Goal: Transaction & Acquisition: Purchase product/service

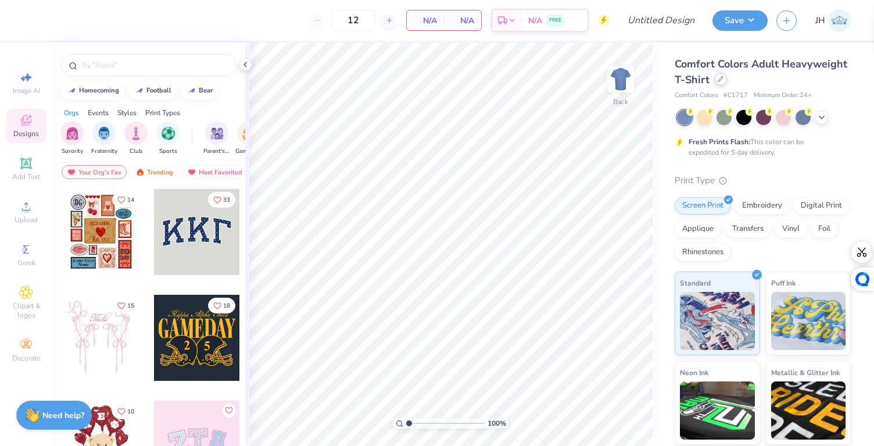
click at [724, 81] on icon at bounding box center [721, 79] width 6 height 6
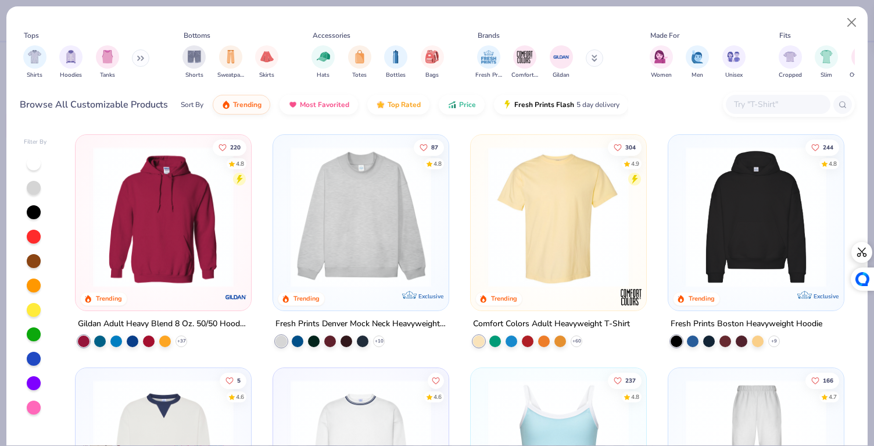
click at [591, 60] on button at bounding box center [594, 57] width 17 height 17
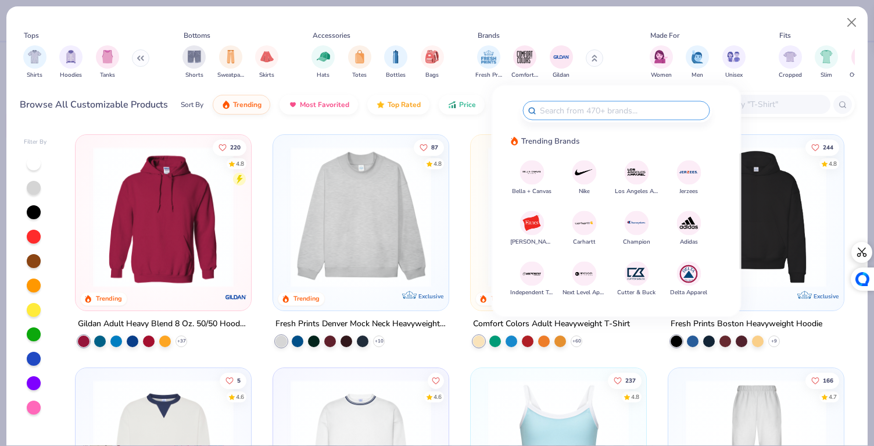
click at [634, 228] on img at bounding box center [637, 223] width 20 height 20
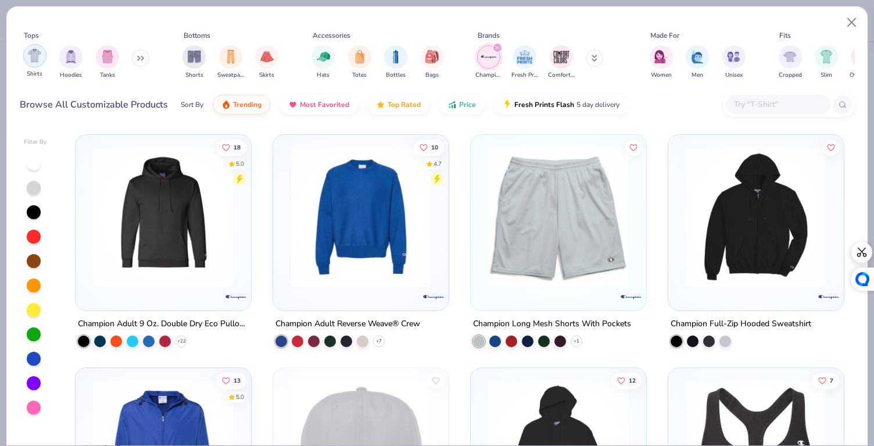
click at [35, 62] on div "filter for Shirts" at bounding box center [34, 55] width 23 height 23
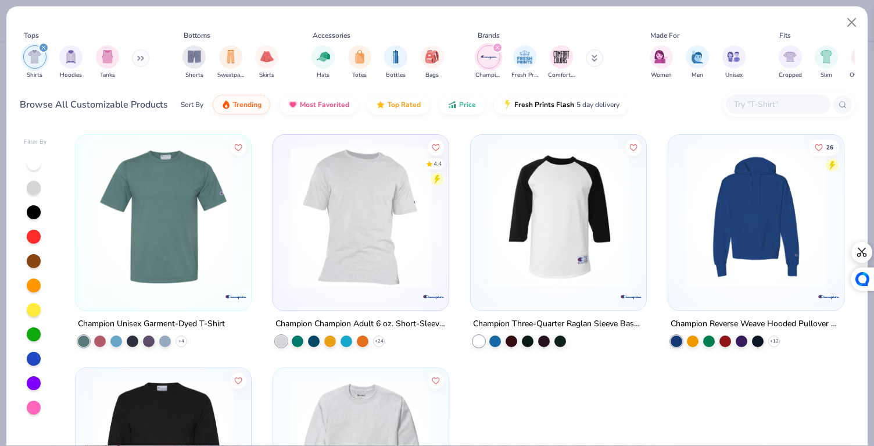
click at [499, 48] on icon "filter for Champion" at bounding box center [497, 47] width 5 height 5
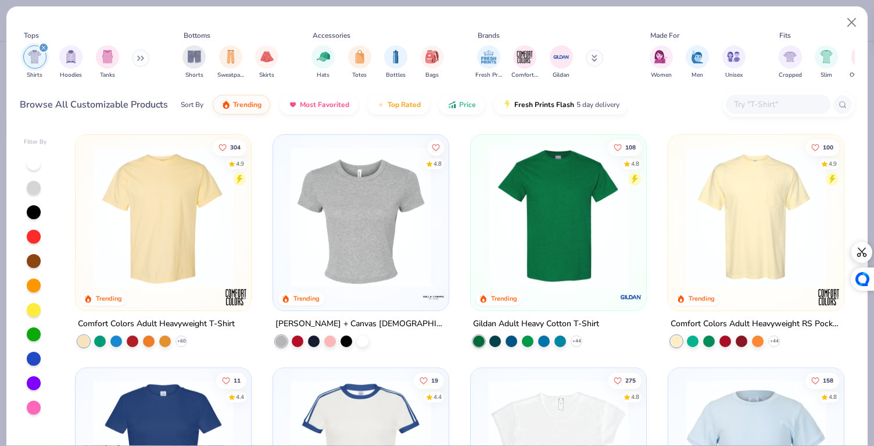
click at [775, 110] on input "text" at bounding box center [778, 104] width 90 height 13
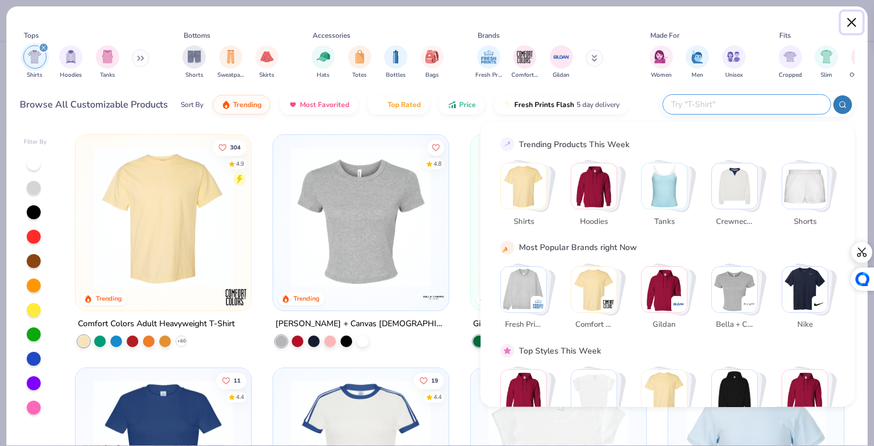
click at [860, 18] on button "Close" at bounding box center [852, 23] width 22 height 22
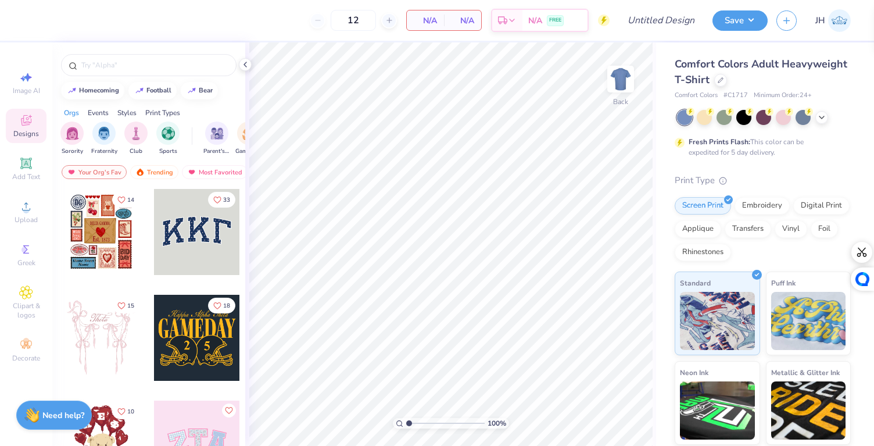
click at [781, 80] on div "Comfort Colors Adult Heavyweight T-Shirt" at bounding box center [763, 71] width 176 height 31
click at [724, 78] on icon at bounding box center [721, 79] width 6 height 6
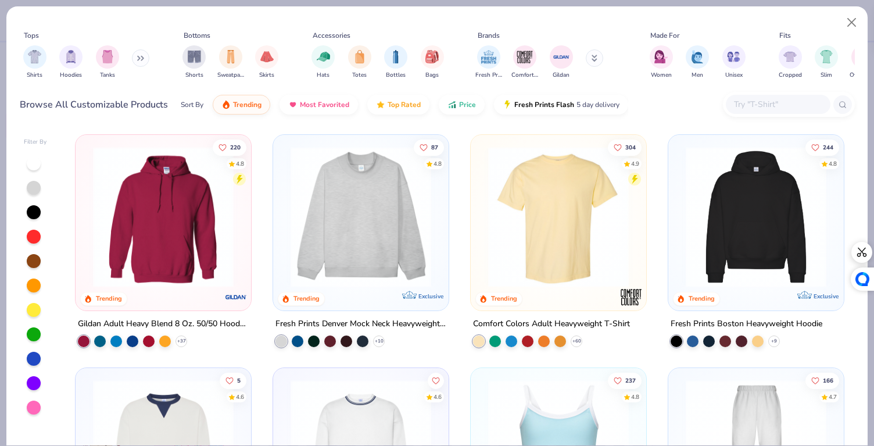
click at [771, 105] on input "text" at bounding box center [778, 104] width 90 height 13
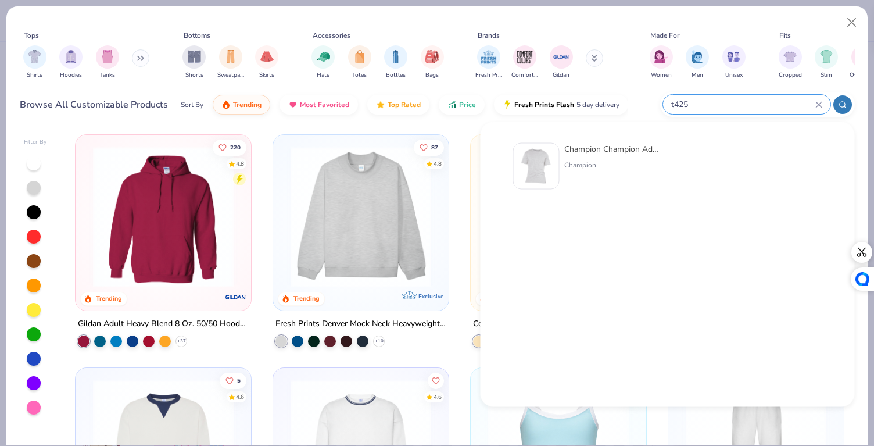
type input "t425"
click at [592, 155] on div "Champion Champion Adult 6 oz. Short-Sleeve T-Shirt Champion" at bounding box center [613, 166] width 98 height 47
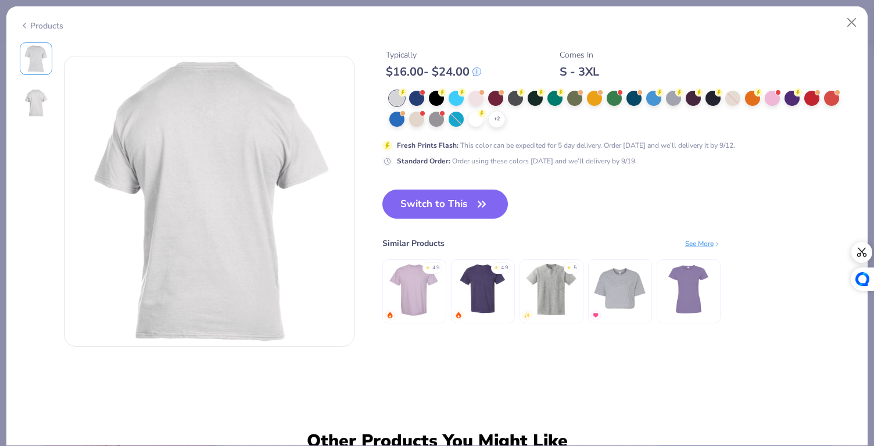
scroll to position [378, 0]
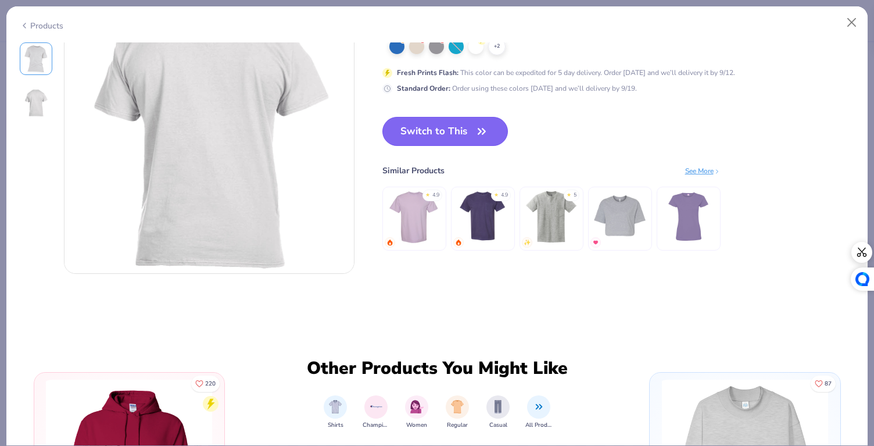
click at [469, 136] on button "Switch to This" at bounding box center [446, 131] width 126 height 29
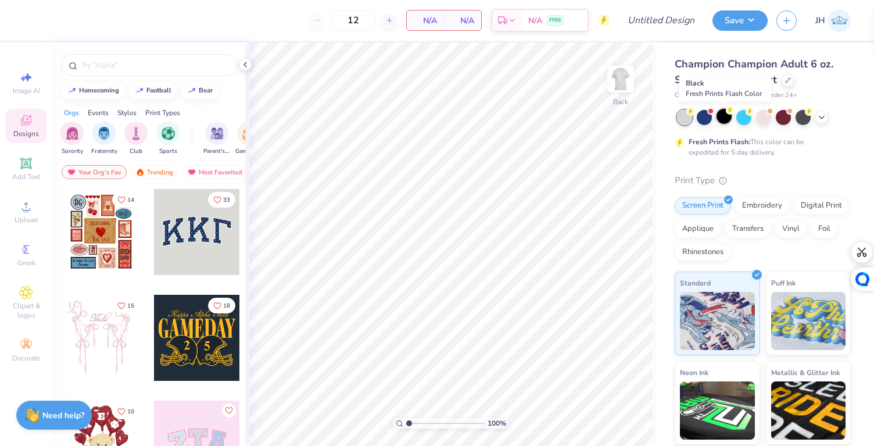
click at [726, 115] on div at bounding box center [724, 116] width 15 height 15
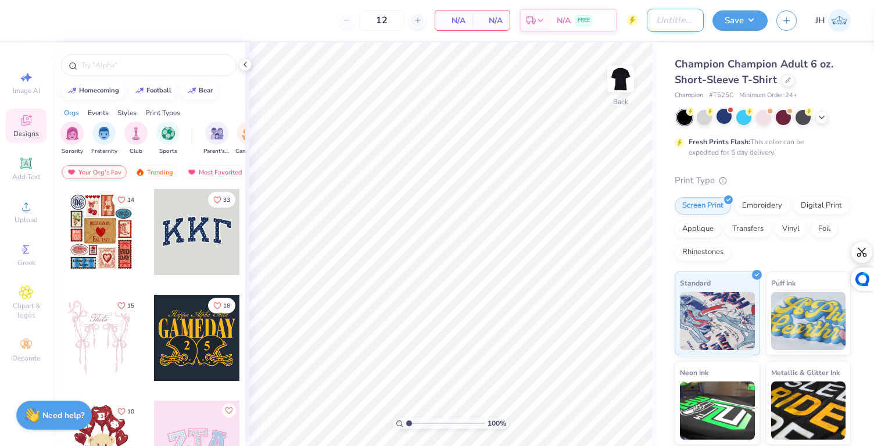
click at [686, 23] on input "Design Title" at bounding box center [675, 20] width 57 height 23
click at [674, 19] on input "Design Title" at bounding box center [675, 20] width 57 height 23
type input "Classic Chest Logo SOSE"
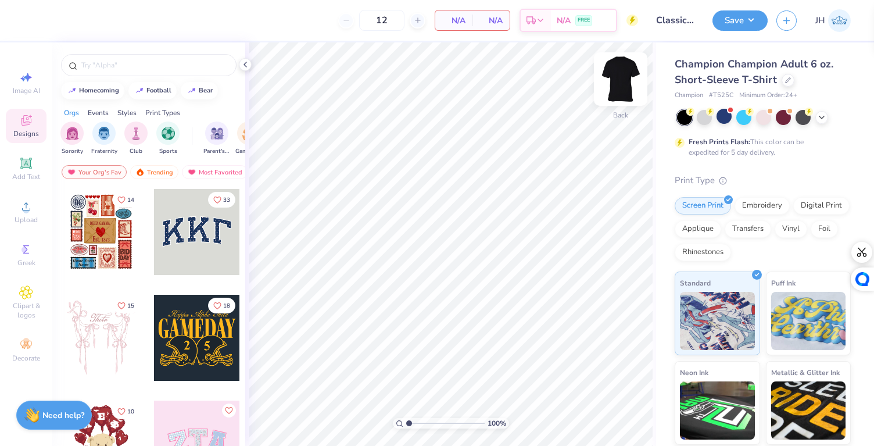
click at [626, 80] on img at bounding box center [621, 79] width 47 height 47
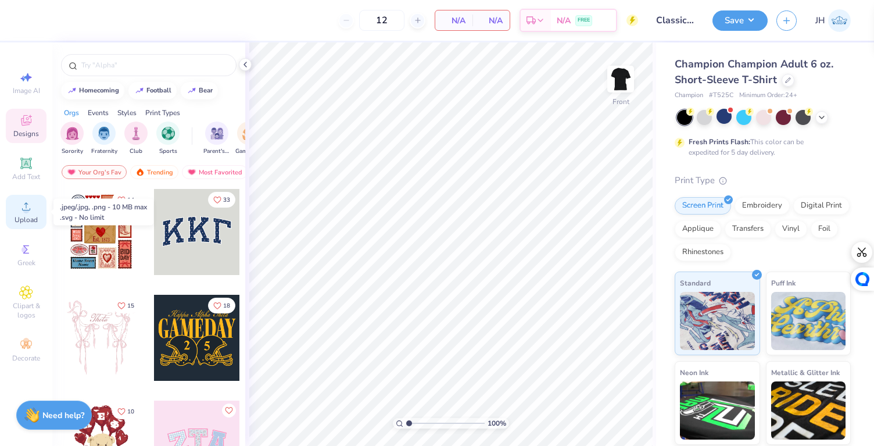
click at [28, 208] on circle at bounding box center [26, 210] width 6 height 6
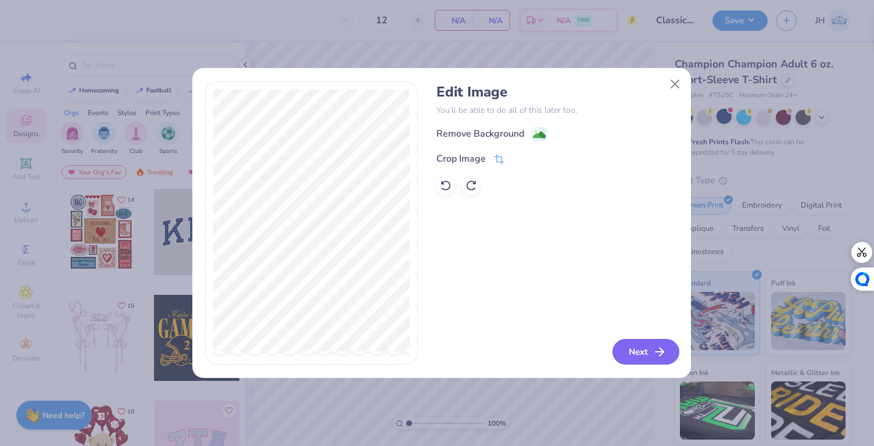
click at [653, 348] on icon "button" at bounding box center [660, 352] width 14 height 14
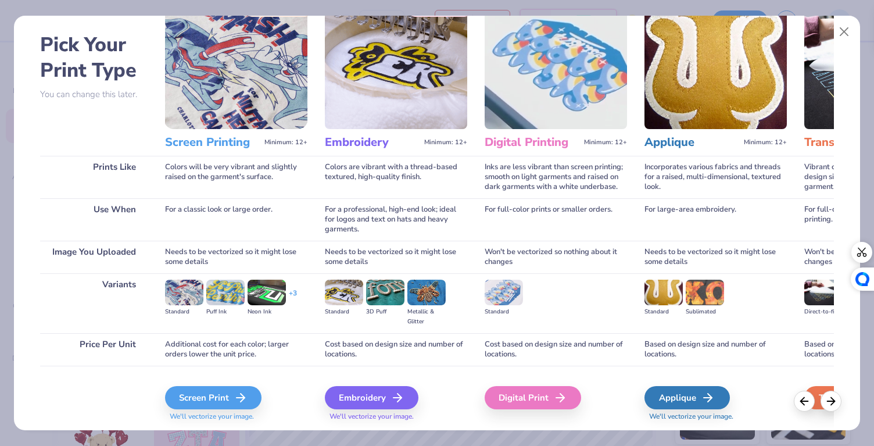
scroll to position [76, 0]
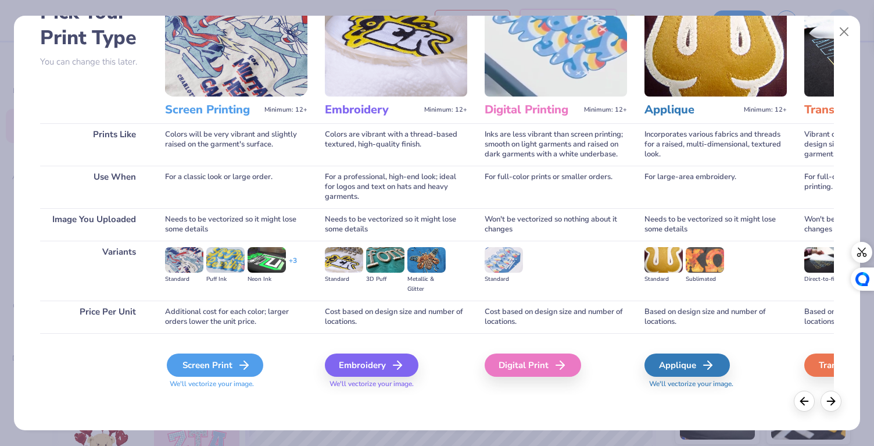
click at [203, 370] on div "Screen Print" at bounding box center [215, 364] width 97 height 23
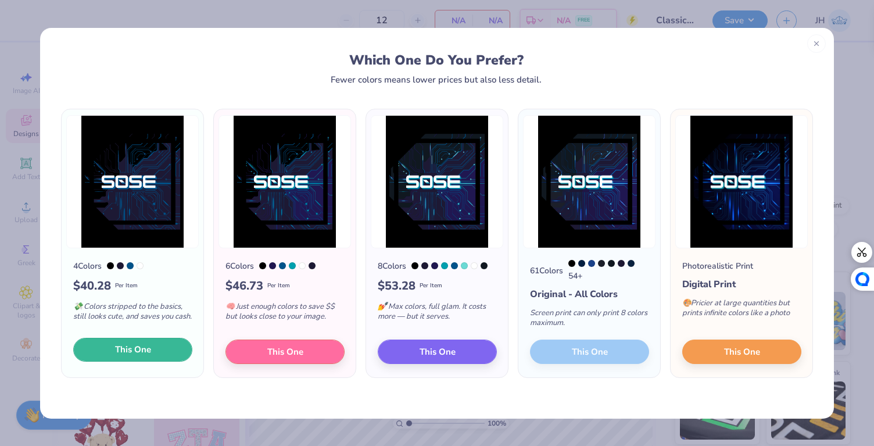
click at [156, 357] on button "This One" at bounding box center [132, 350] width 119 height 24
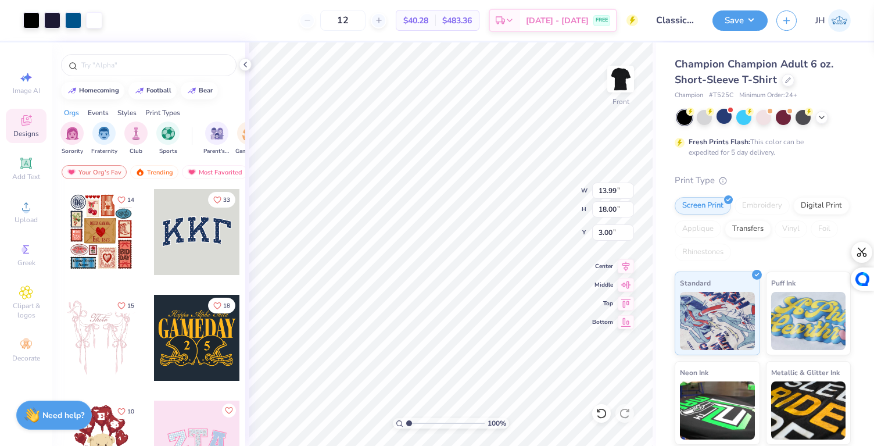
type input "4.28"
click at [517, 163] on li "Cut" at bounding box center [523, 159] width 91 height 23
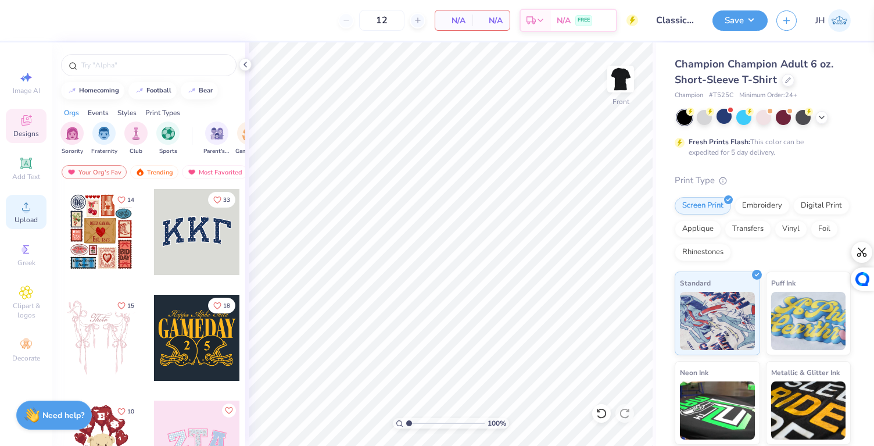
click at [25, 207] on circle at bounding box center [26, 210] width 6 height 6
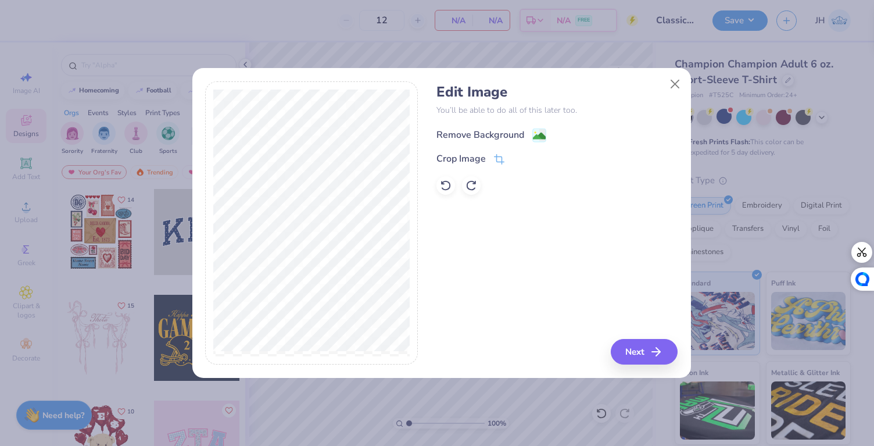
click at [503, 130] on div "Remove Background" at bounding box center [481, 135] width 88 height 14
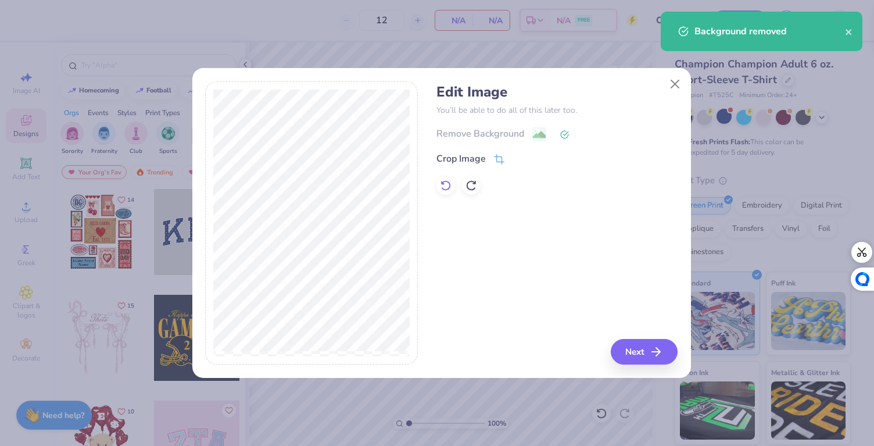
click at [446, 187] on icon at bounding box center [446, 186] width 12 height 12
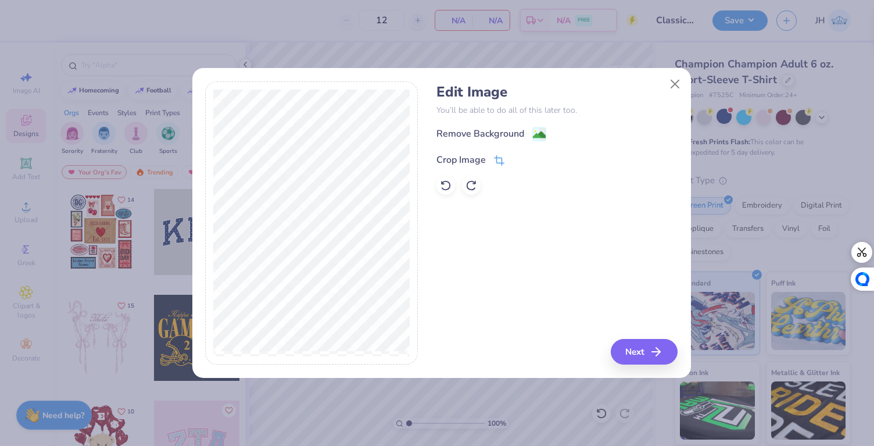
click at [481, 158] on div "Crop Image" at bounding box center [461, 160] width 49 height 14
click at [460, 278] on div "Edit Image You’ll be able to do all of this later too. Remove Background Crop I…" at bounding box center [441, 223] width 473 height 284
click at [649, 354] on div "Edit Image You’ll be able to do all of this later too. Remove Background Crop I…" at bounding box center [557, 223] width 241 height 284
click at [516, 159] on polyline at bounding box center [518, 158] width 5 height 3
click at [635, 350] on button "Next" at bounding box center [646, 352] width 67 height 26
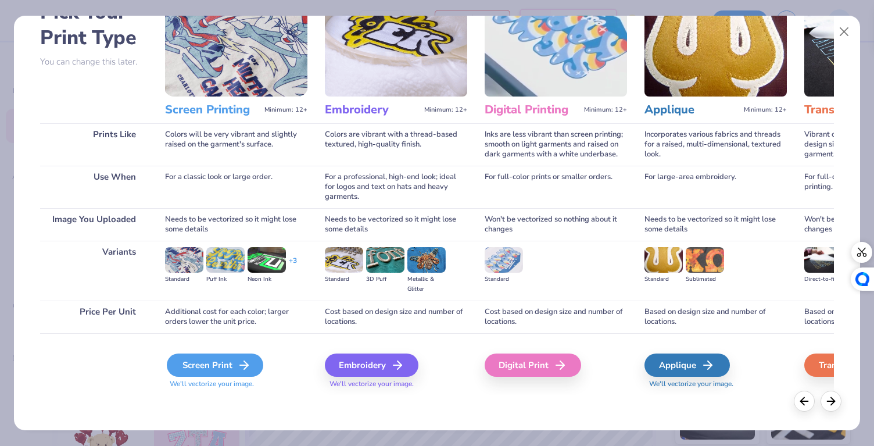
click at [213, 359] on div "Screen Print" at bounding box center [215, 364] width 97 height 23
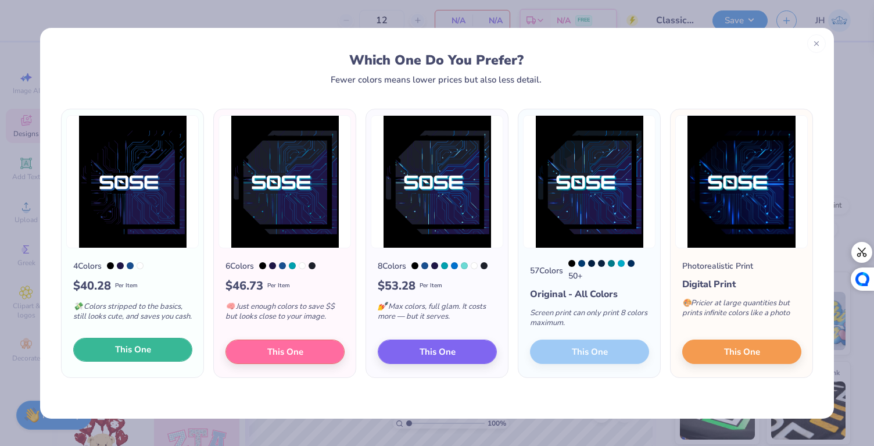
click at [135, 356] on span "This One" at bounding box center [133, 349] width 36 height 13
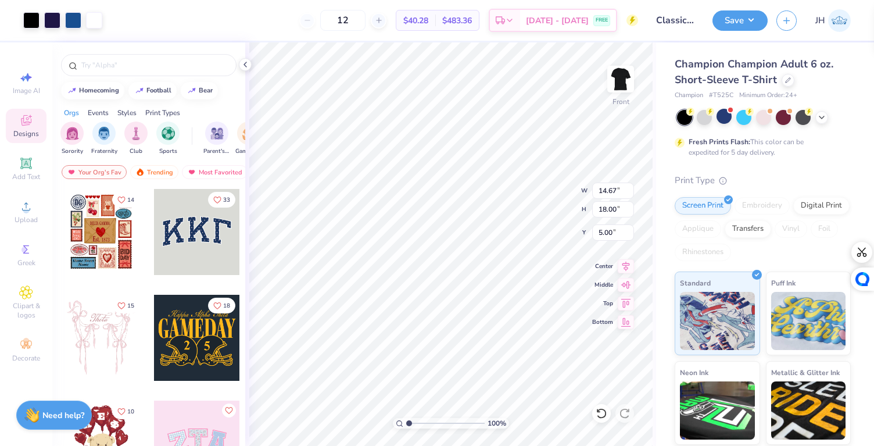
type input "13.60"
type input "16.69"
type input "3.00"
click at [529, 158] on li "Cut" at bounding box center [538, 159] width 91 height 23
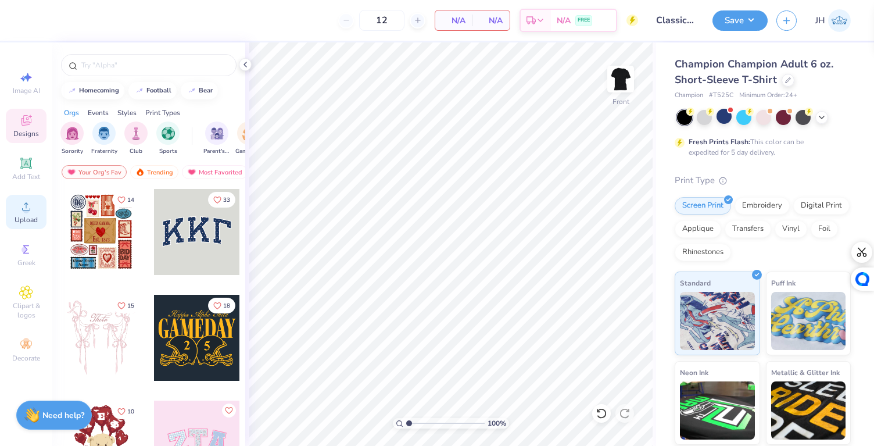
click at [24, 215] on span "Upload" at bounding box center [26, 219] width 23 height 9
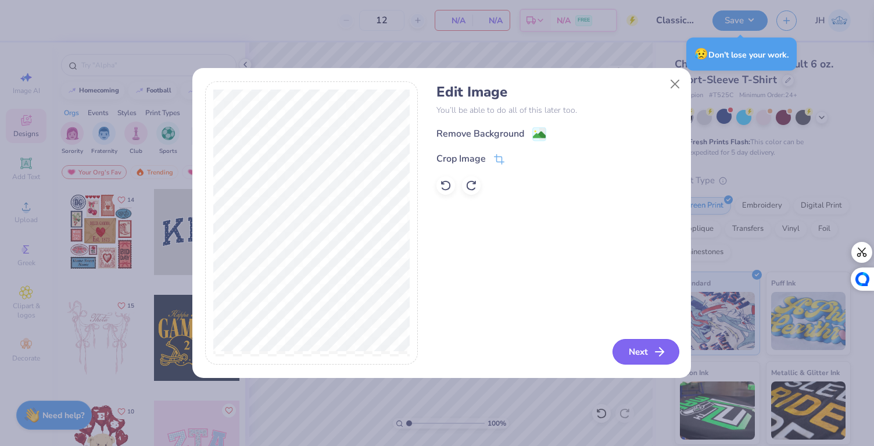
click at [651, 355] on button "Next" at bounding box center [646, 352] width 67 height 26
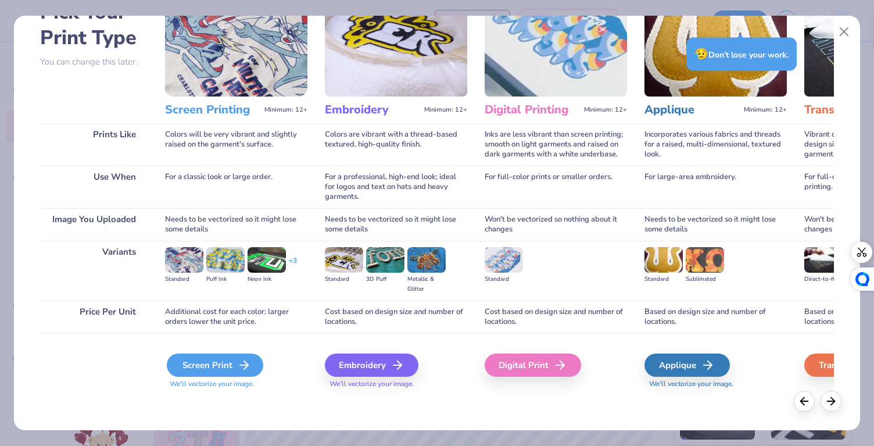
click at [231, 363] on div "Screen Print" at bounding box center [215, 364] width 97 height 23
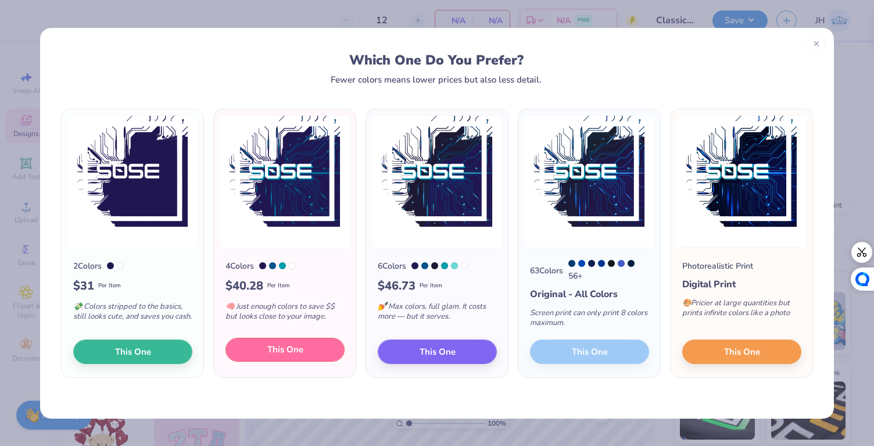
click at [306, 353] on button "This One" at bounding box center [285, 350] width 119 height 24
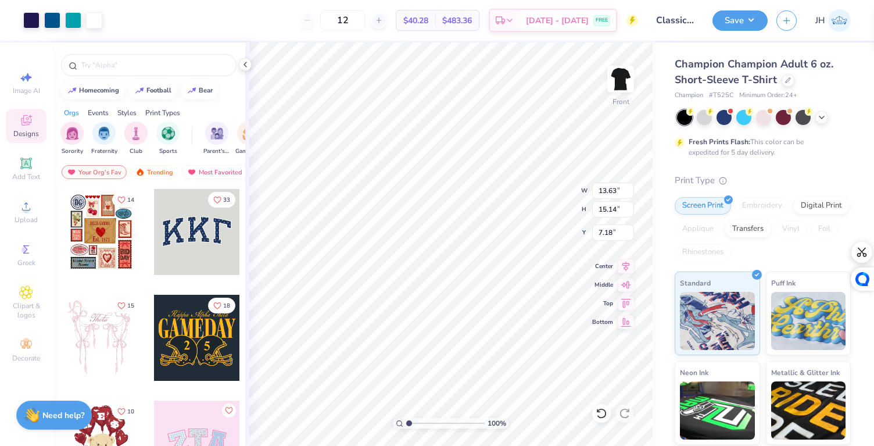
type input "13.63"
type input "15.14"
type input "7.18"
type input "12.60"
type input "13.99"
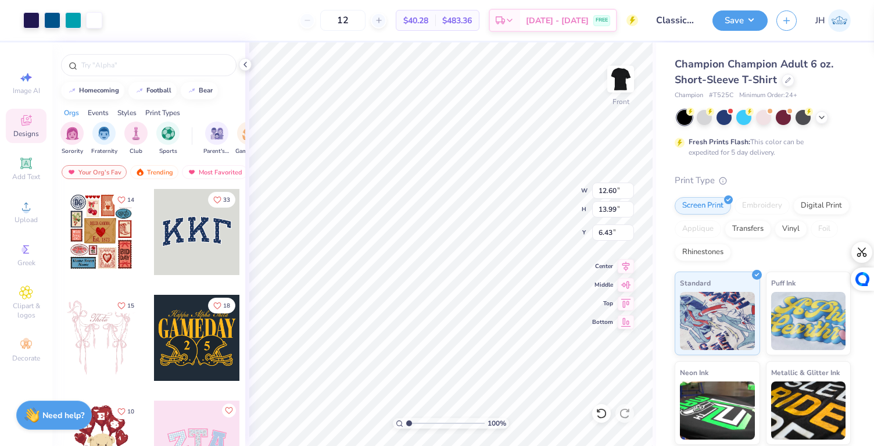
type input "12.28"
type input "13.64"
type input "6.95"
click at [510, 157] on li "Cut" at bounding box center [516, 159] width 91 height 23
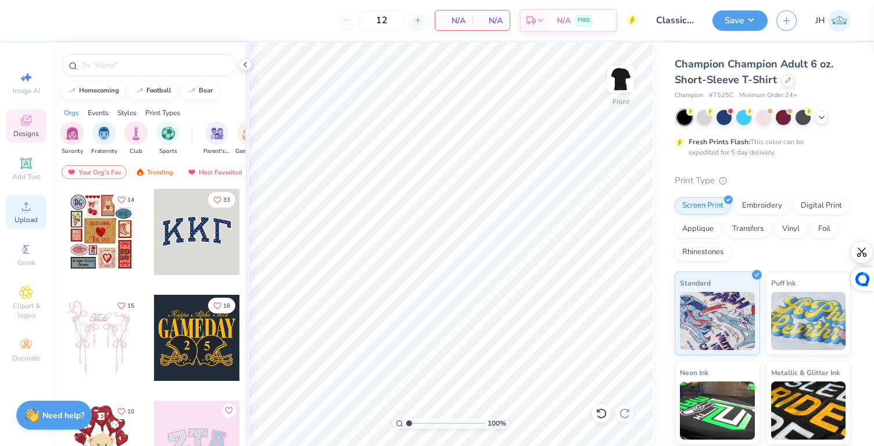
click at [22, 209] on icon at bounding box center [26, 206] width 8 height 8
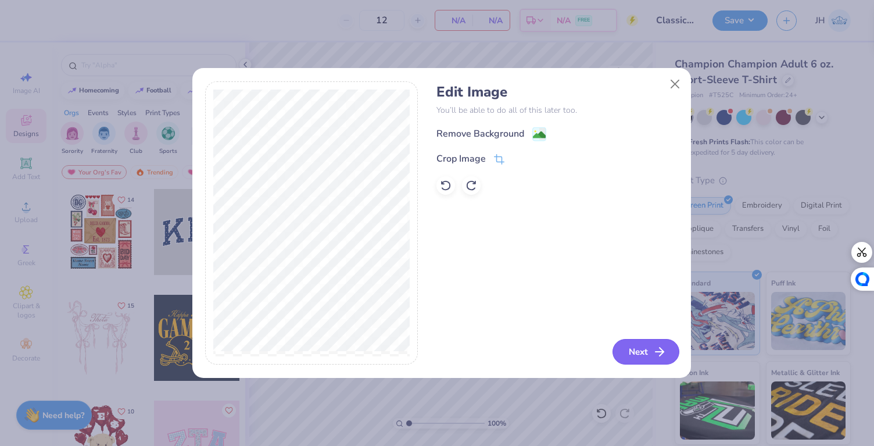
click at [638, 345] on button "Next" at bounding box center [646, 352] width 67 height 26
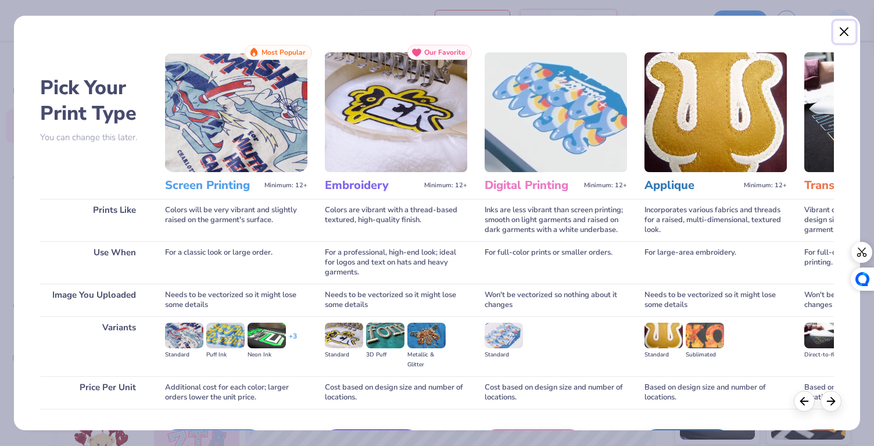
click at [846, 30] on button "Close" at bounding box center [845, 32] width 22 height 22
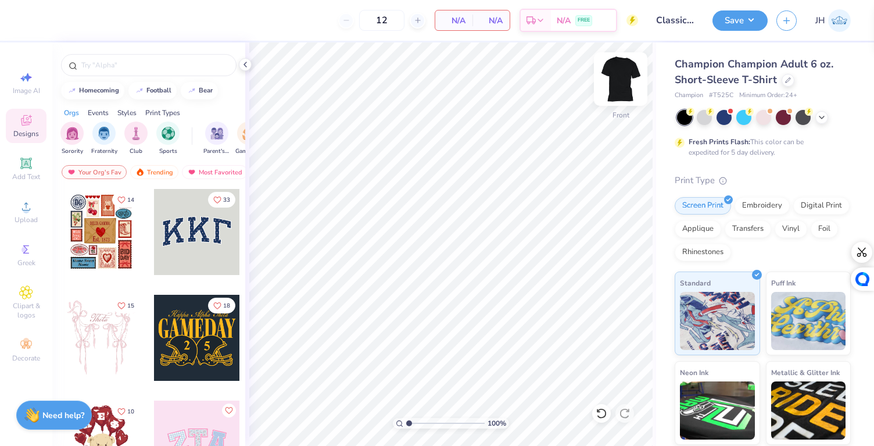
click at [627, 78] on img at bounding box center [621, 79] width 47 height 47
click at [626, 78] on img at bounding box center [621, 79] width 47 height 47
click at [22, 205] on icon at bounding box center [26, 206] width 14 height 14
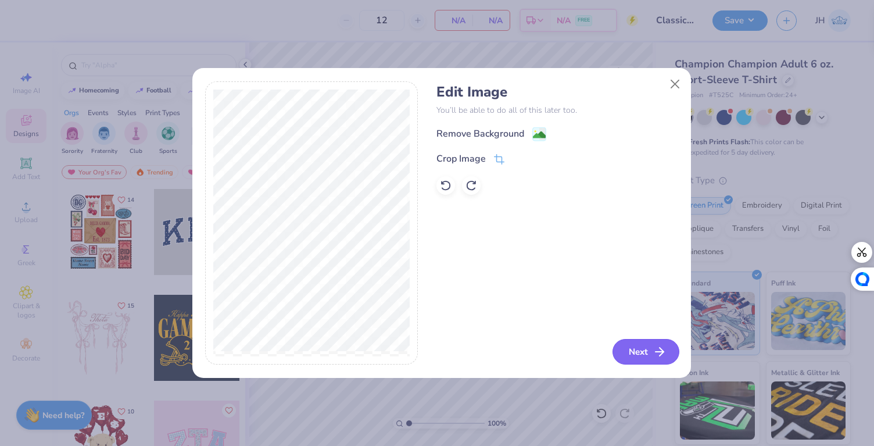
click at [650, 352] on button "Next" at bounding box center [646, 352] width 67 height 26
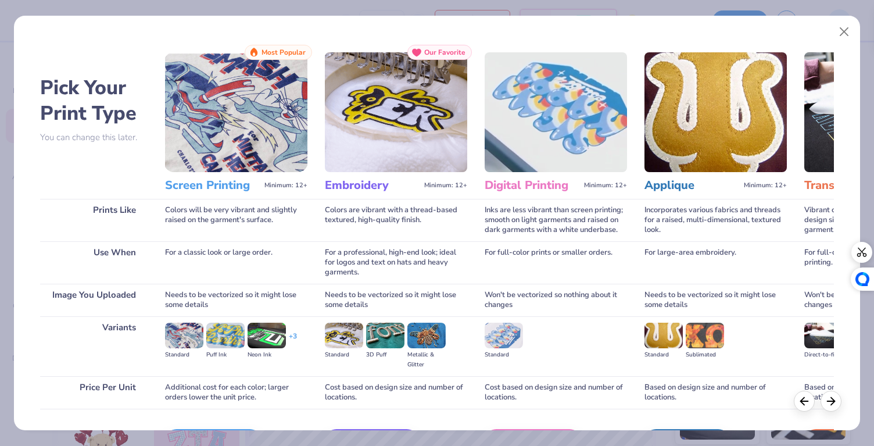
scroll to position [76, 0]
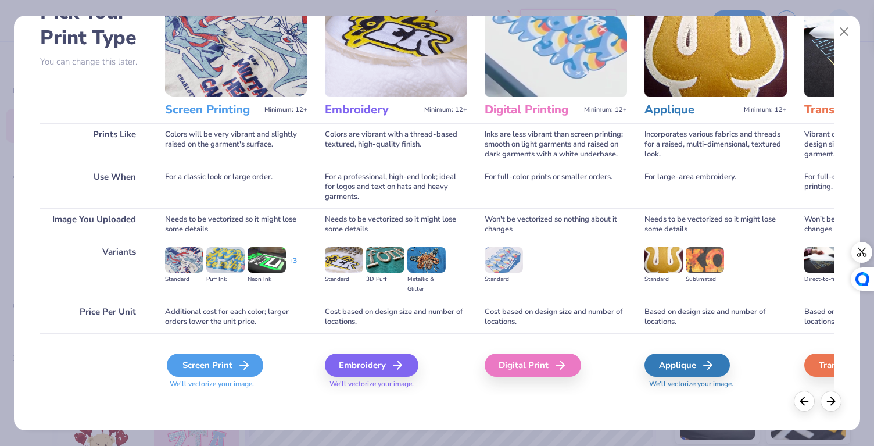
click at [221, 363] on div "Screen Print" at bounding box center [215, 364] width 97 height 23
